Goal: Information Seeking & Learning: Find specific fact

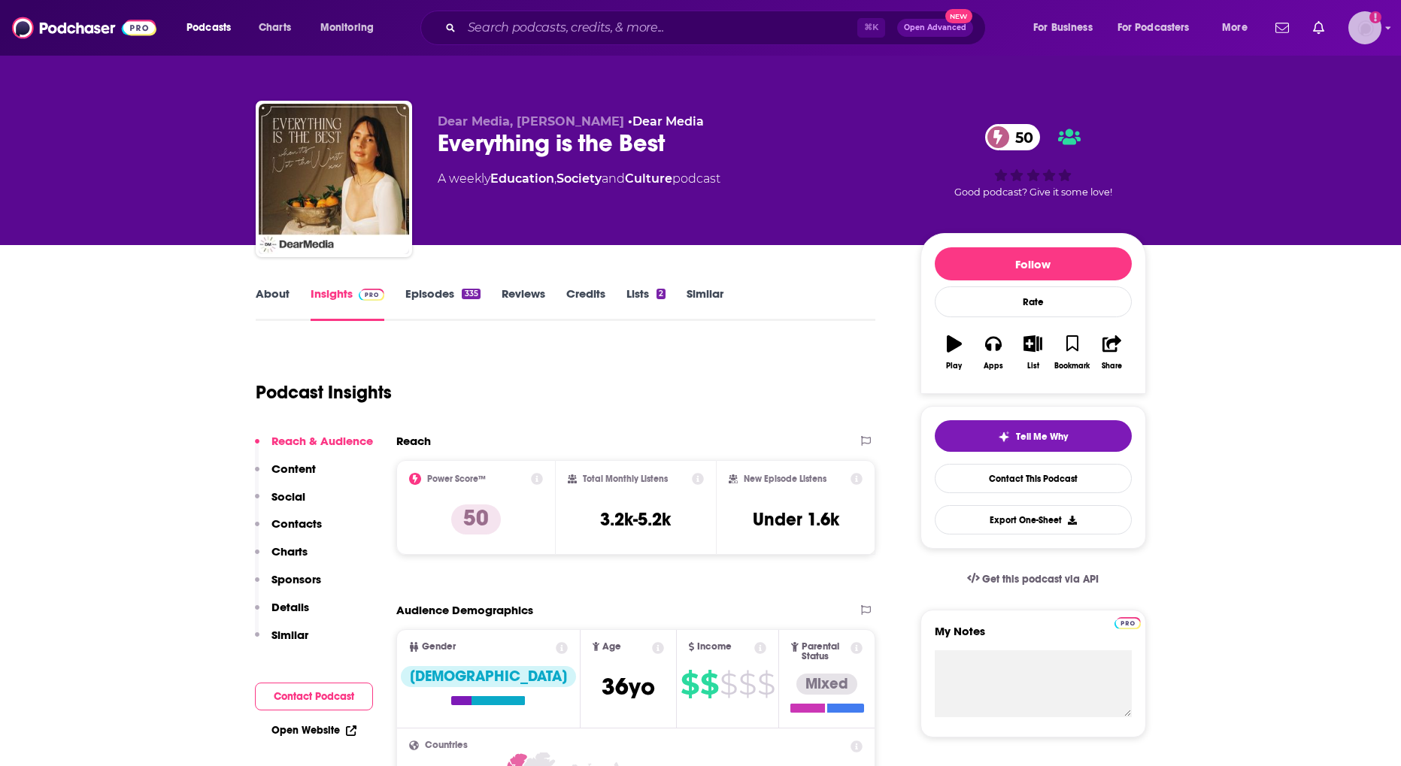
click at [1356, 40] on img "Logged in as RobynHayley" at bounding box center [1364, 27] width 33 height 33
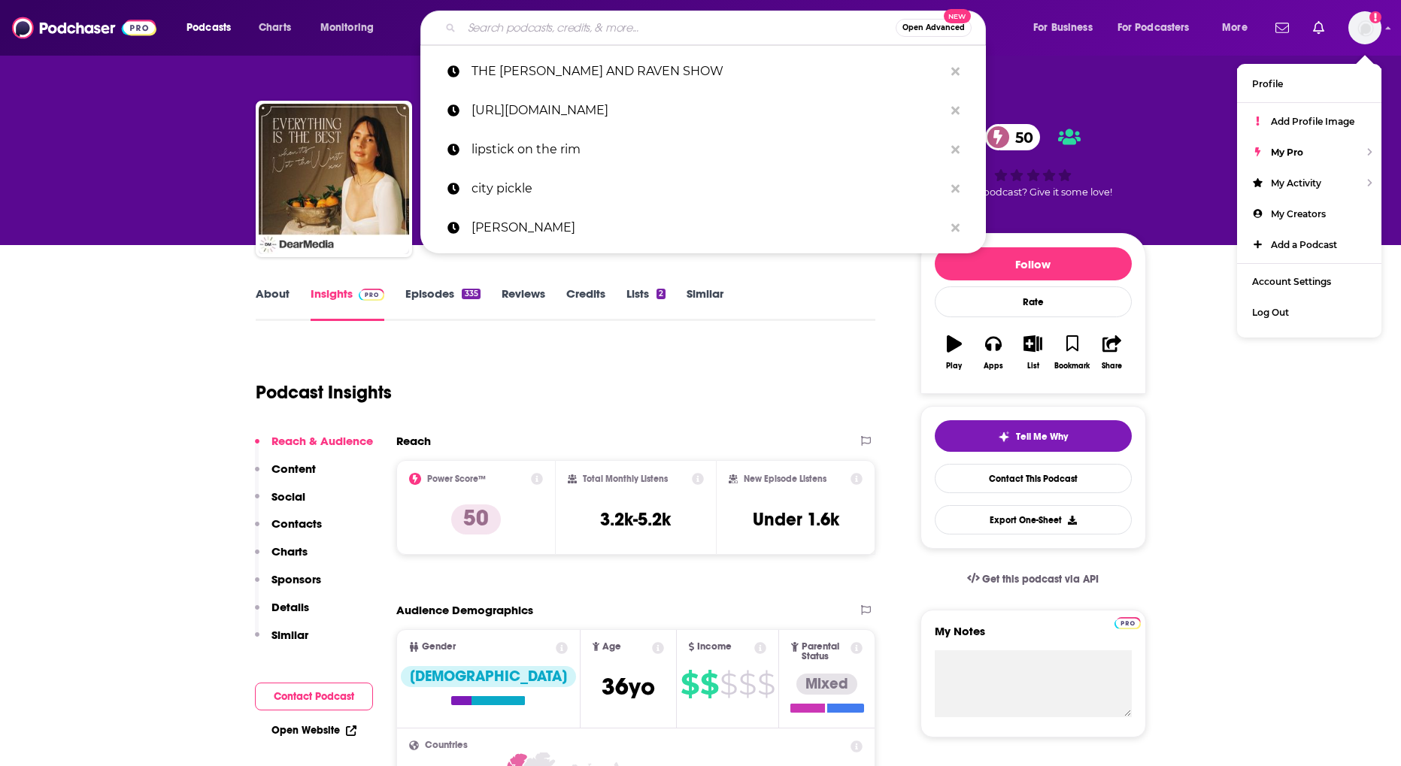
click at [539, 22] on input "Search podcasts, credits, & more..." at bounding box center [679, 28] width 434 height 24
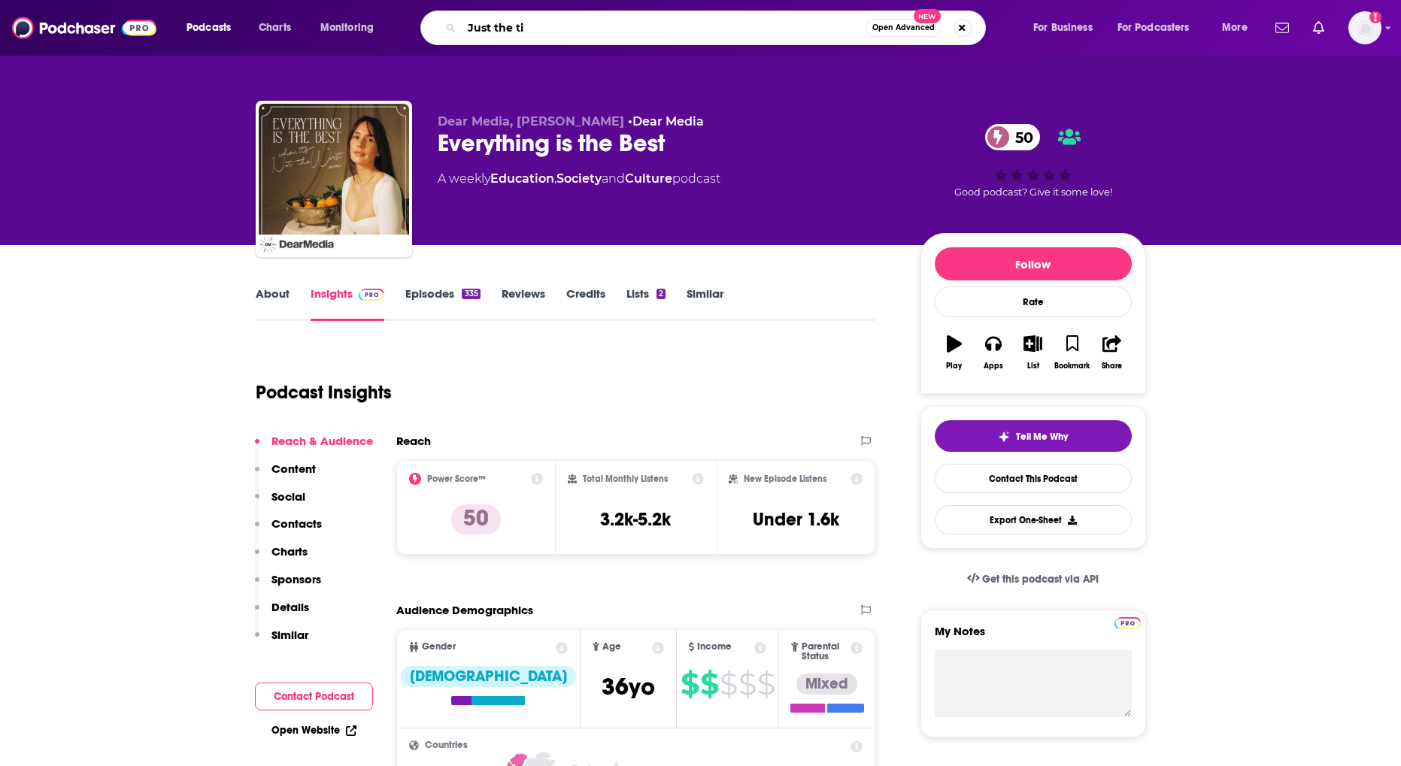
type input "Just the tip"
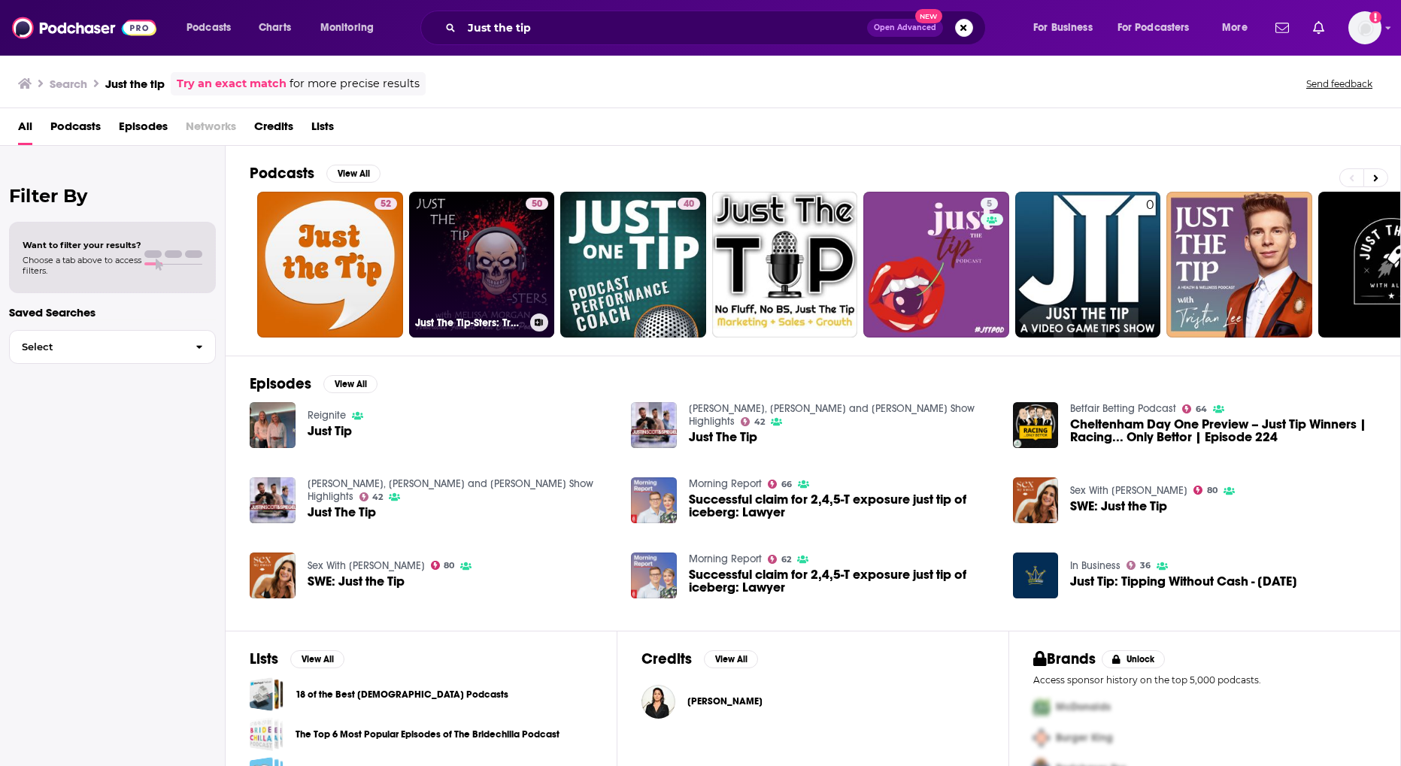
scroll to position [40, 0]
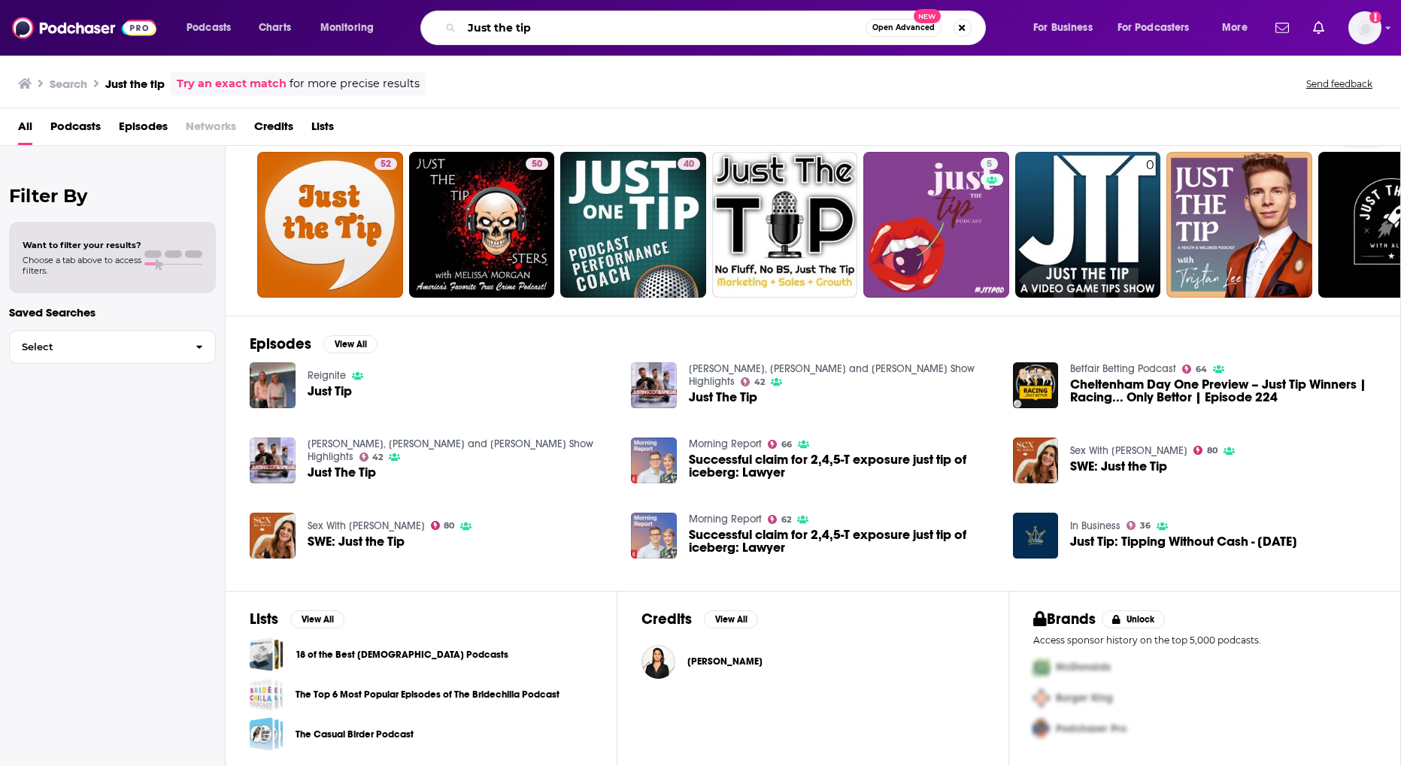
drag, startPoint x: 538, startPoint y: 26, endPoint x: 460, endPoint y: 18, distance: 78.6
click at [460, 18] on div "Just the tip Open Advanced New" at bounding box center [702, 28] width 565 height 35
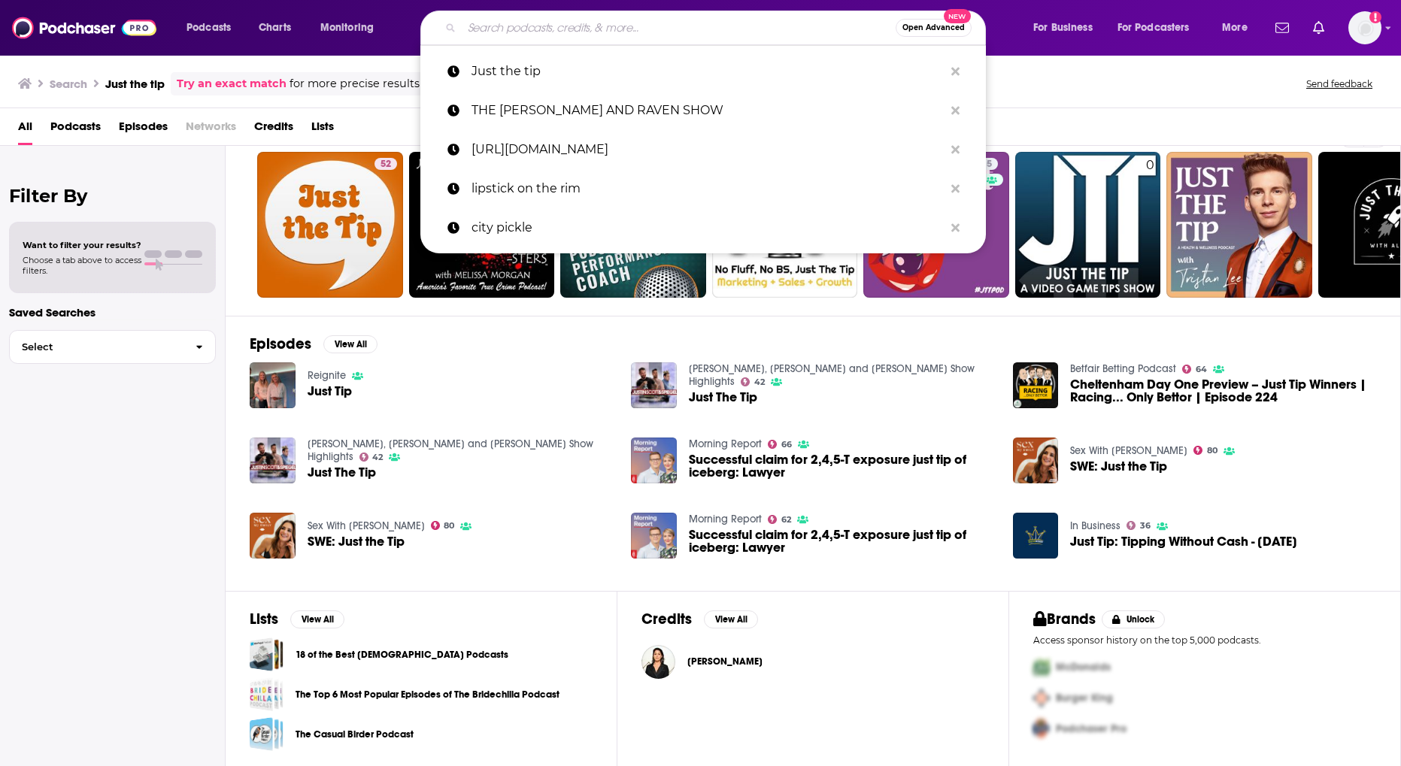
paste input "Just The Tip Podcast - F+B Hospitality 2025"
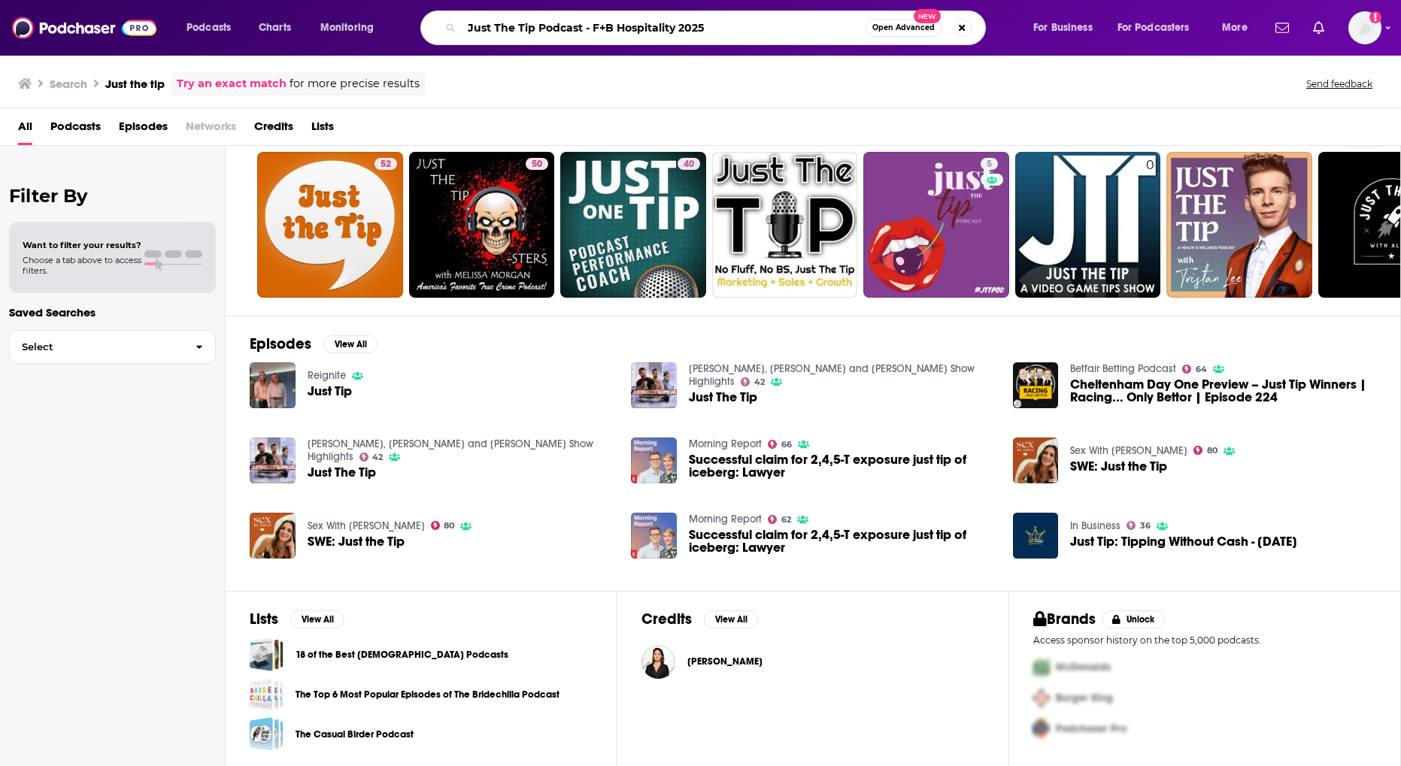
type input "Just The Tip Podcast - F+B Hospitality 2025"
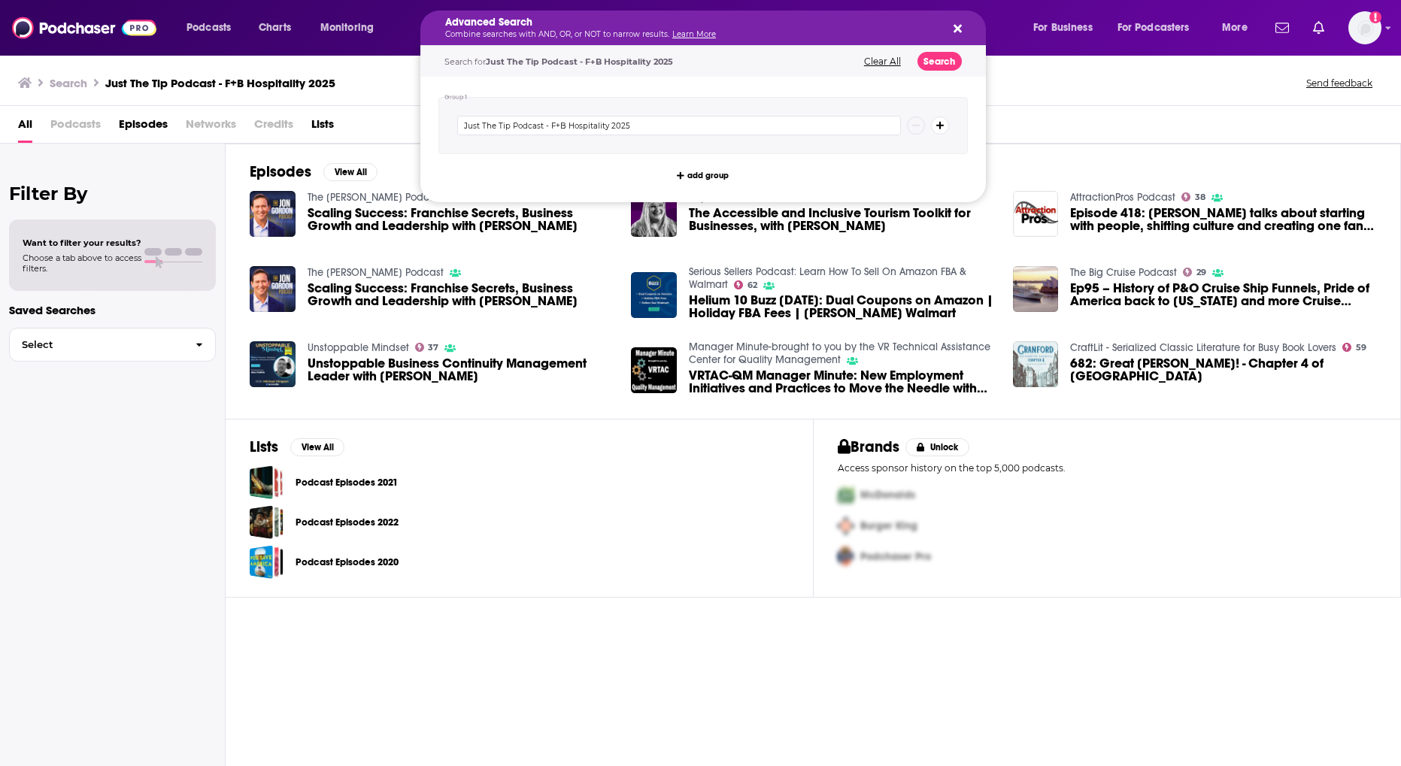
drag, startPoint x: 732, startPoint y: 28, endPoint x: 620, endPoint y: 31, distance: 112.1
click at [956, 32] on icon "Search podcasts, credits, & more..." at bounding box center [957, 29] width 8 height 12
drag, startPoint x: 751, startPoint y: 29, endPoint x: 645, endPoint y: 21, distance: 106.3
click at [957, 32] on icon "Search podcasts, credits, & more..." at bounding box center [957, 29] width 8 height 12
drag, startPoint x: 628, startPoint y: 480, endPoint x: 642, endPoint y: 461, distance: 24.2
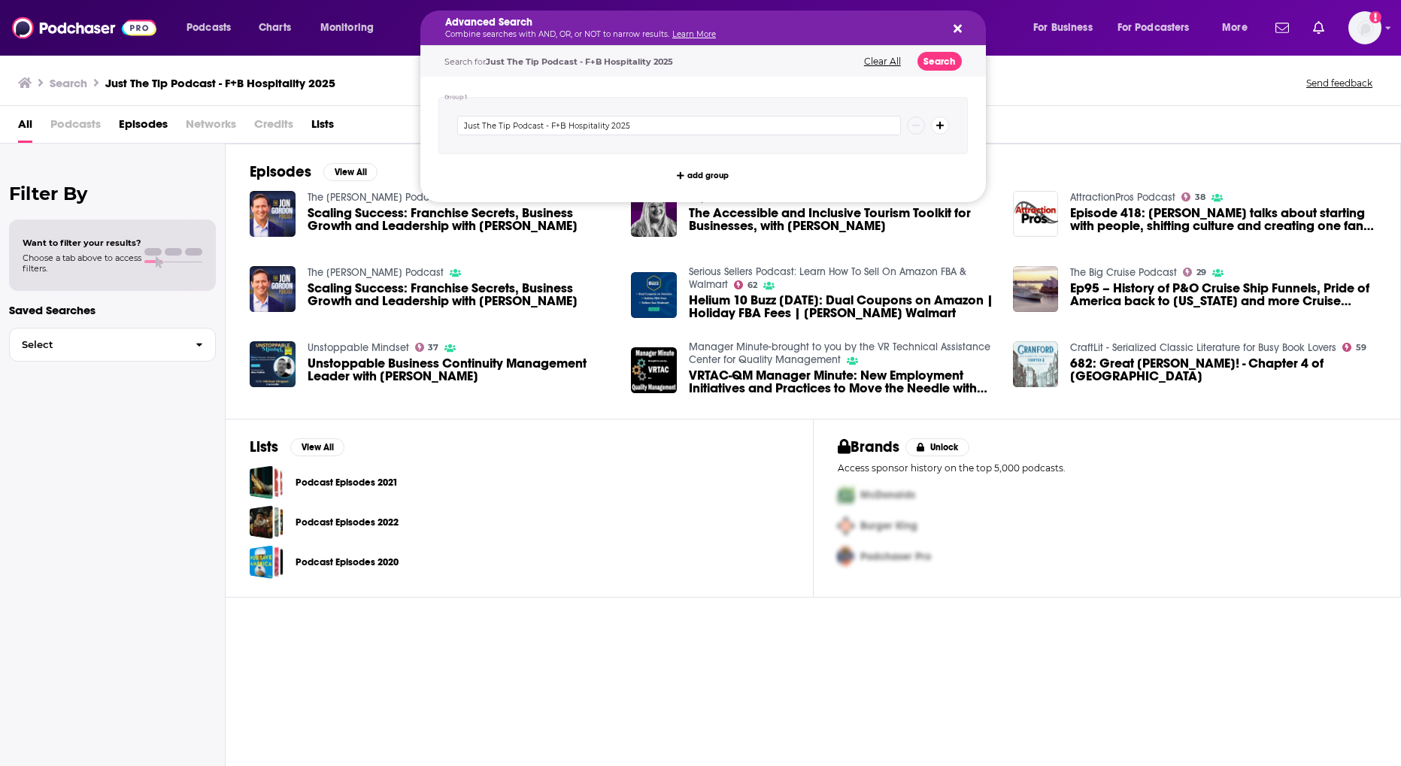
click at [630, 477] on div "Podcast Episodes 2021" at bounding box center [519, 482] width 539 height 34
drag, startPoint x: 539, startPoint y: 29, endPoint x: 556, endPoint y: 28, distance: 16.6
click at [883, 60] on button "Clear All" at bounding box center [882, 61] width 46 height 11
click at [953, 31] on button "Search podcasts, credits, & more..." at bounding box center [955, 28] width 12 height 12
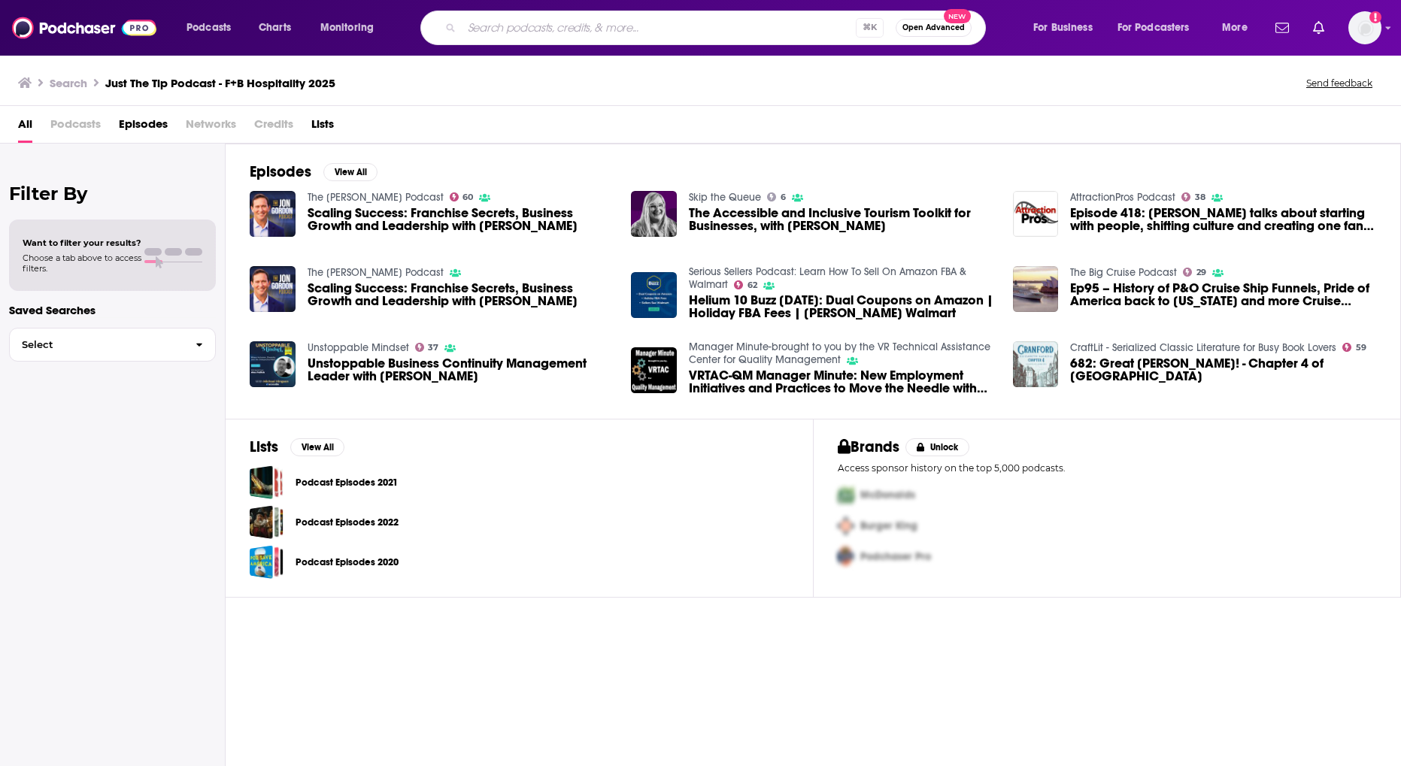
click at [535, 31] on input "Search podcasts, credits, & more..." at bounding box center [659, 28] width 394 height 24
type input "just the tip podcast"
